Goal: Check status

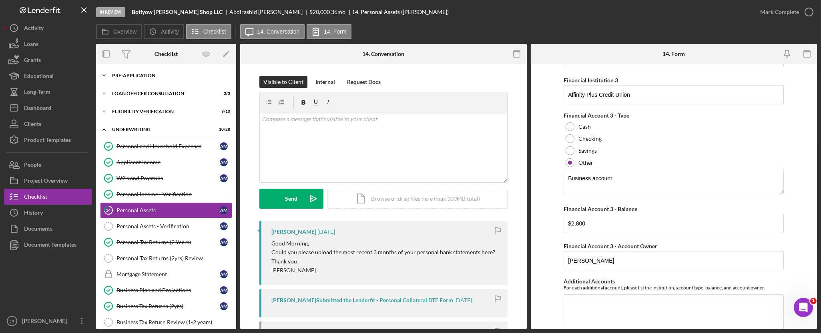
click at [105, 77] on icon "Icon/Expander" at bounding box center [104, 76] width 16 height 16
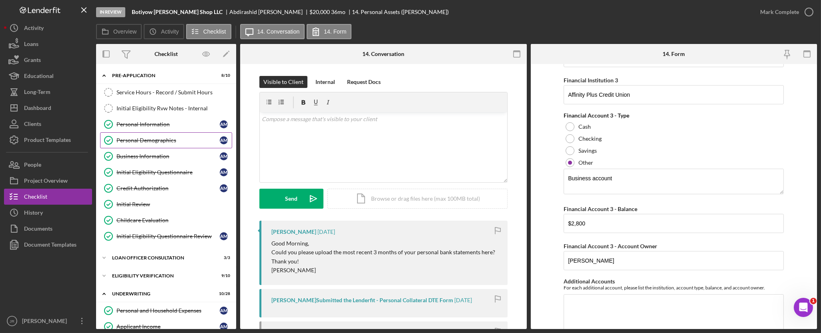
click at [147, 140] on div "Personal Demographics" at bounding box center [167, 140] width 103 height 6
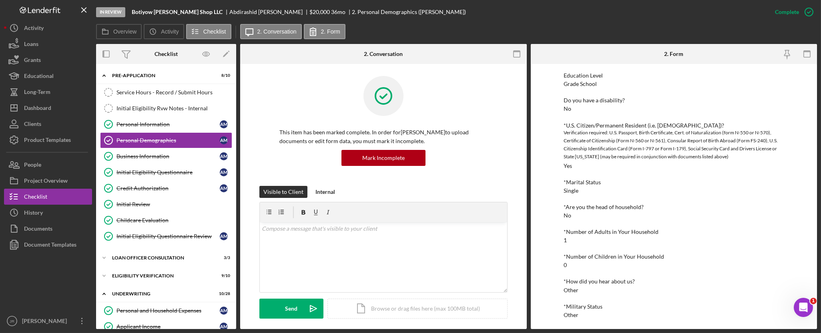
scroll to position [182, 0]
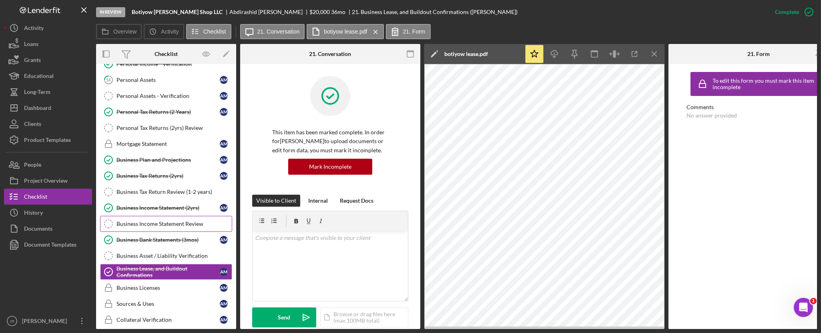
scroll to position [178, 0]
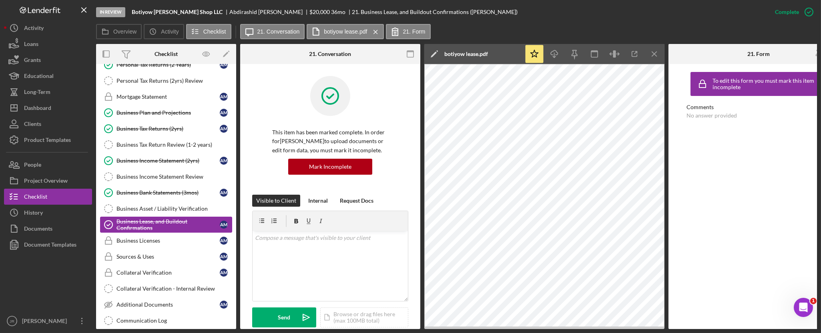
click at [167, 223] on div "Business Lease, and Buildout Confirmations" at bounding box center [167, 225] width 103 height 13
click at [634, 53] on line "button" at bounding box center [635, 53] width 2 height 2
click at [104, 333] on html "In Review Botiyow Barber Shop LLC Abdirashid Mohamed $20,000 $20,000 36 mo 21. …" at bounding box center [410, 166] width 821 height 333
click at [657, 52] on icon "Icon/Menu Close" at bounding box center [655, 54] width 18 height 18
